Goal: Ask a question

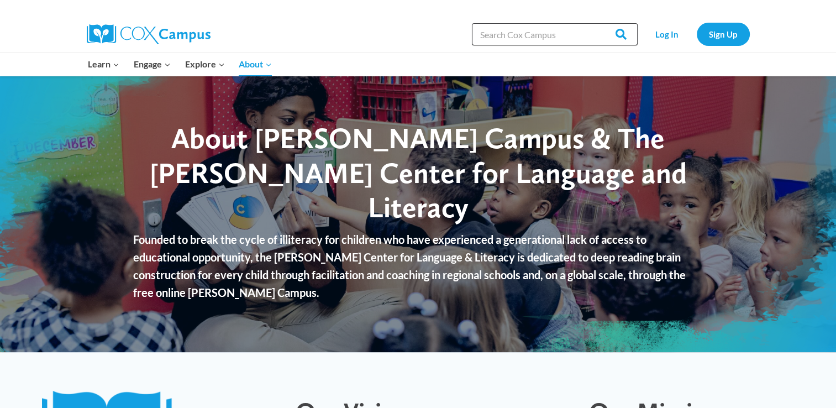
click at [539, 30] on input "Search in [URL][DOMAIN_NAME]" at bounding box center [555, 34] width 166 height 22
type input "foundations"
click at [595, 23] on input "Search" at bounding box center [616, 34] width 43 height 22
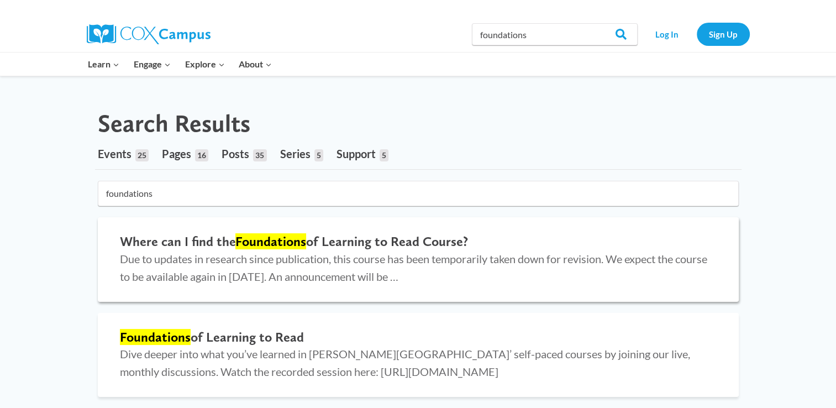
click at [319, 235] on h2 "Where can I find the Foundations of Learning to Read Course?" at bounding box center [418, 242] width 597 height 16
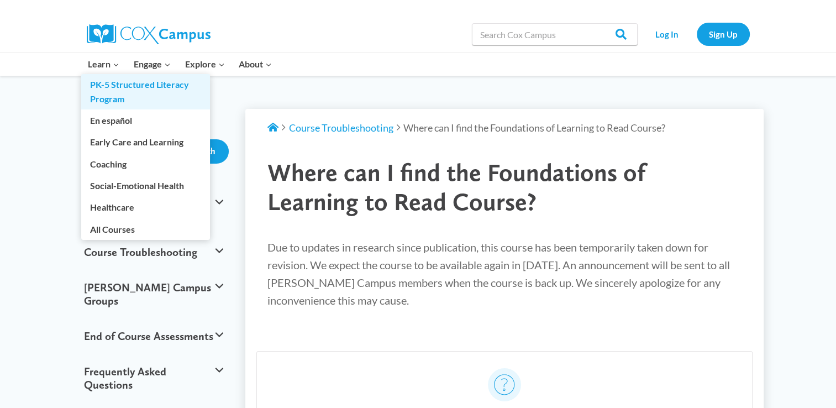
click at [102, 86] on link "PK-5 Structured Literacy Program" at bounding box center [145, 91] width 129 height 35
